Goal: Check status

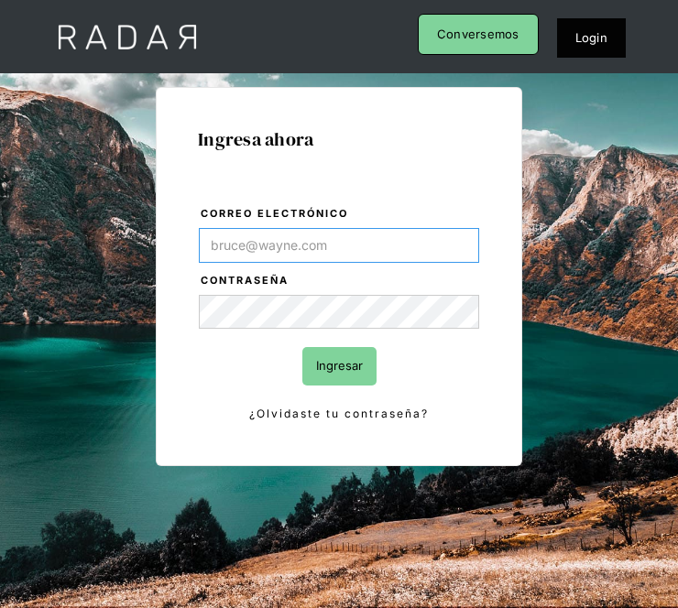
type input "[DOMAIN_NAME][EMAIL_ADDRESS][PERSON_NAME][DOMAIN_NAME]"
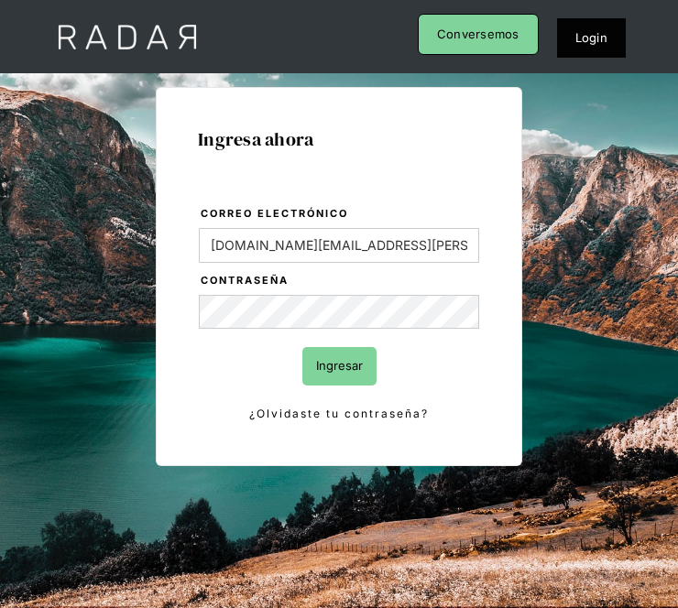
click at [345, 367] on input "Ingresar" at bounding box center [339, 366] width 74 height 38
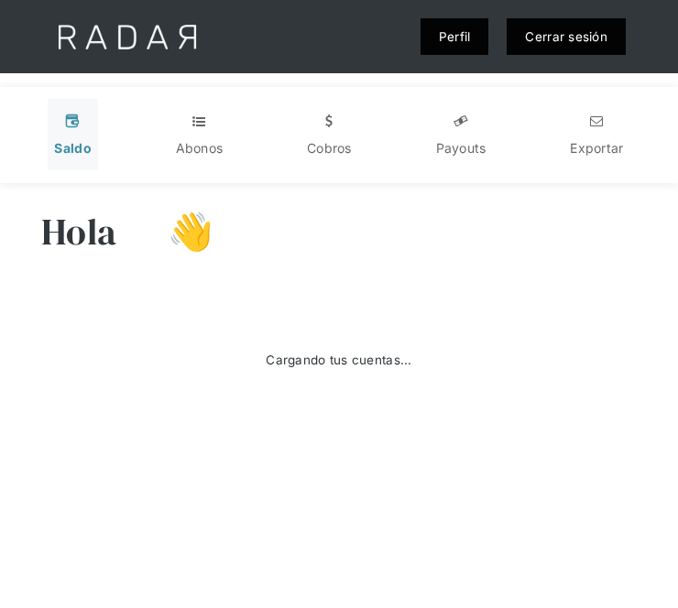
click at [76, 132] on link "v Saldo" at bounding box center [72, 134] width 49 height 71
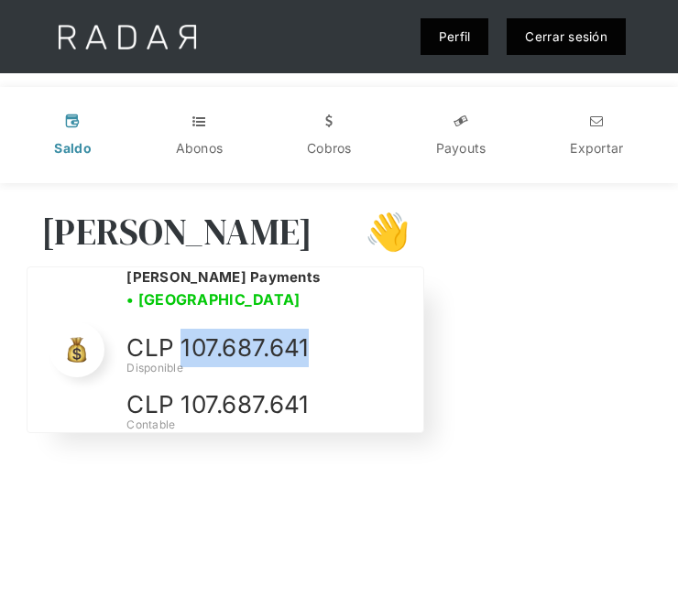
drag, startPoint x: 180, startPoint y: 333, endPoint x: 310, endPoint y: 333, distance: 129.2
click at [310, 333] on p "CLP 107.687.641" at bounding box center [263, 348] width 275 height 38
copy p "107.687.641"
